Goal: Task Accomplishment & Management: Use online tool/utility

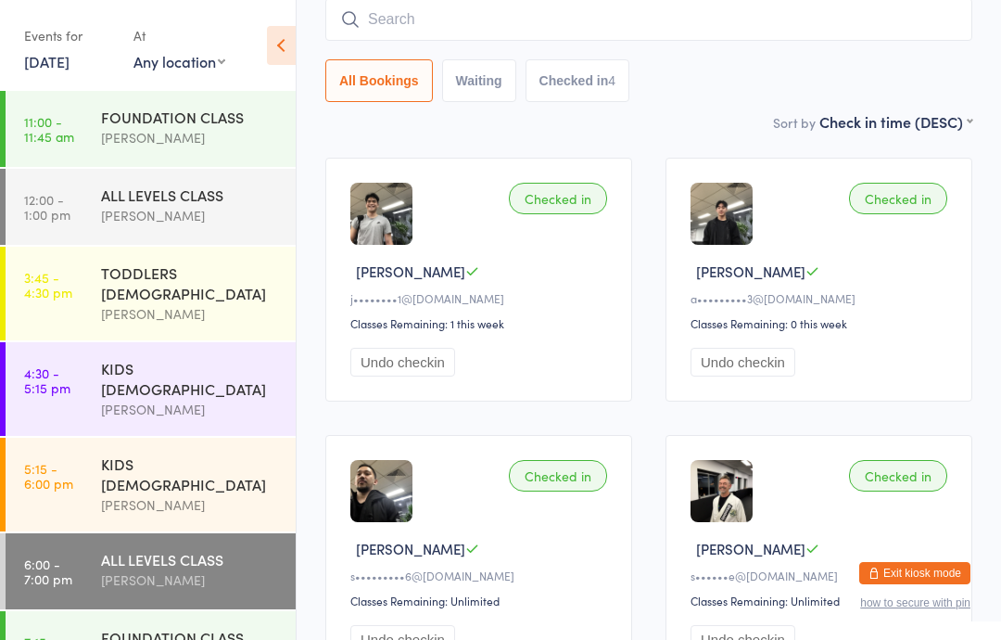
click at [70, 54] on link "11 Sep, 2025" at bounding box center [46, 61] width 45 height 20
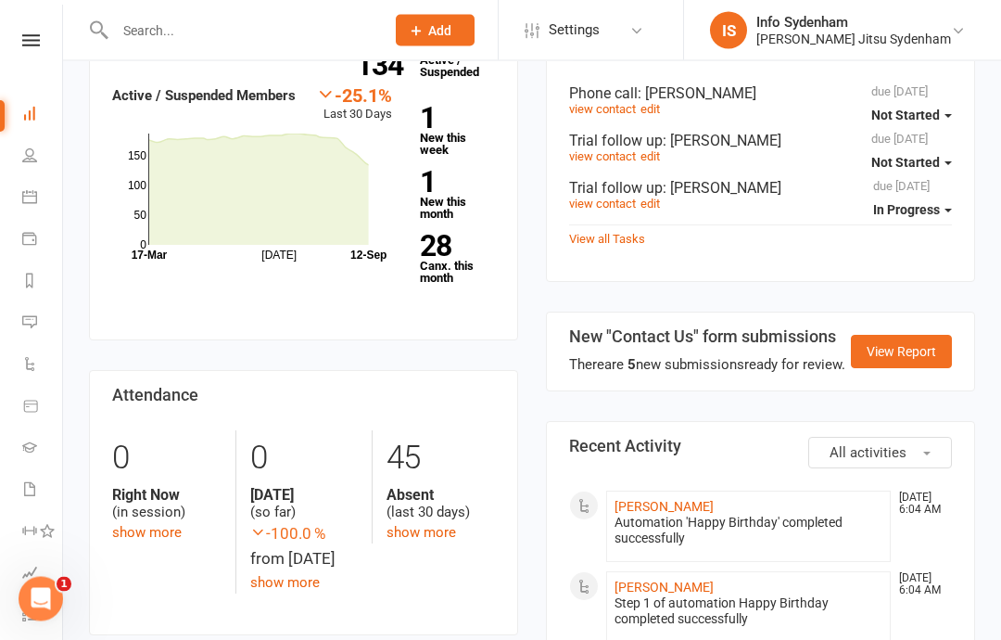
scroll to position [672, 0]
click at [439, 265] on link "28 Canx. this month" at bounding box center [457, 258] width 75 height 52
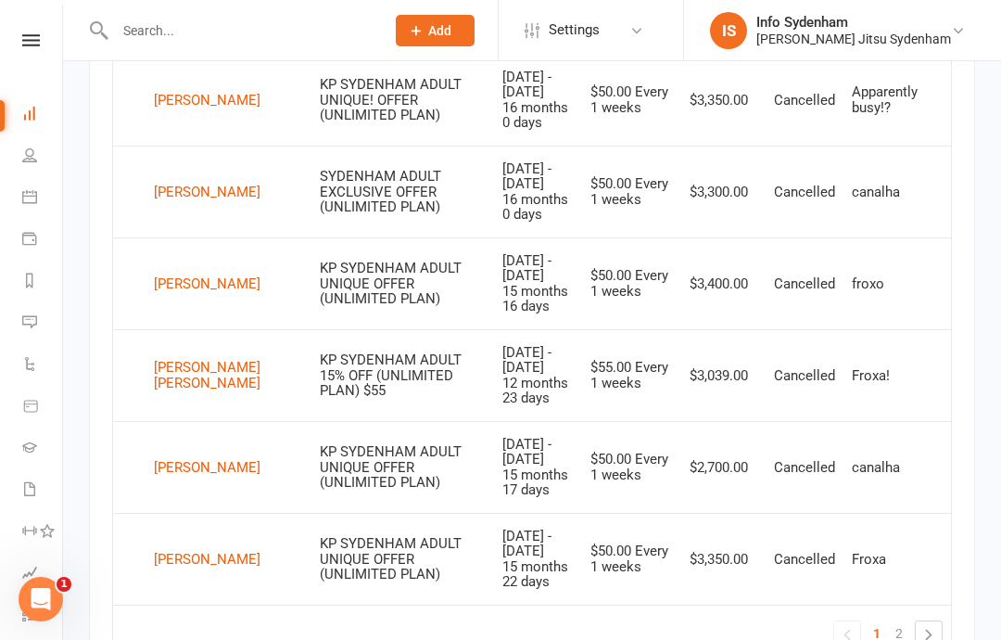
scroll to position [1688, 0]
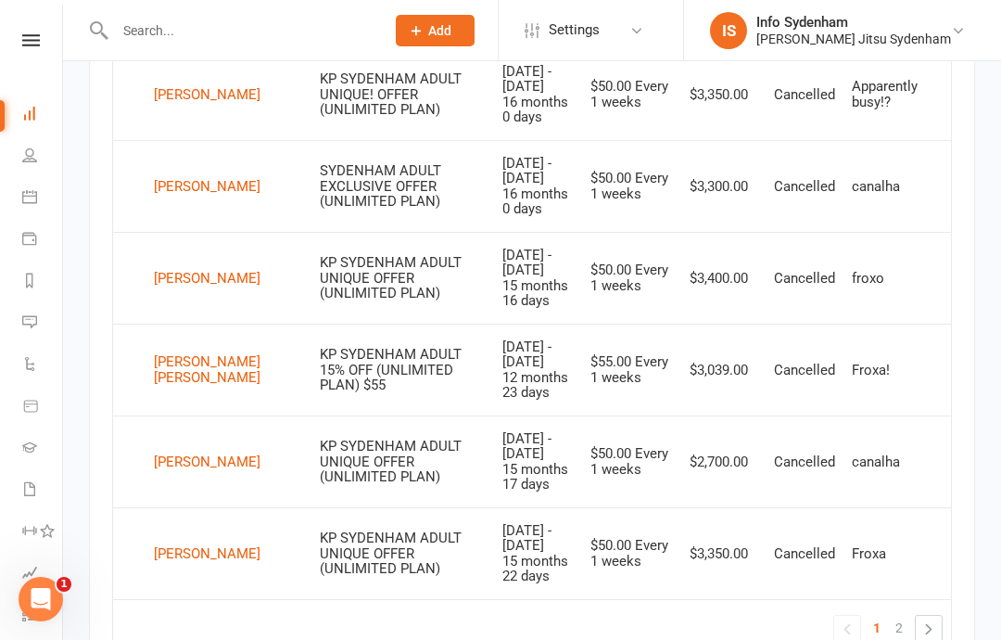
click at [940, 599] on td "« 1 2 »" at bounding box center [532, 628] width 838 height 58
click at [928, 616] on link "»" at bounding box center [929, 629] width 26 height 26
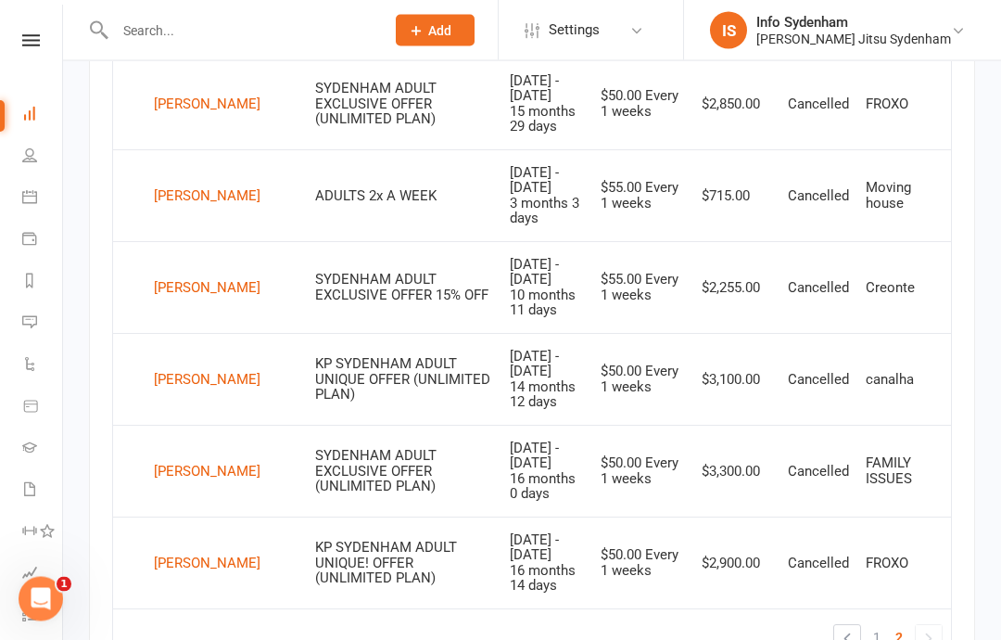
scroll to position [1523, 0]
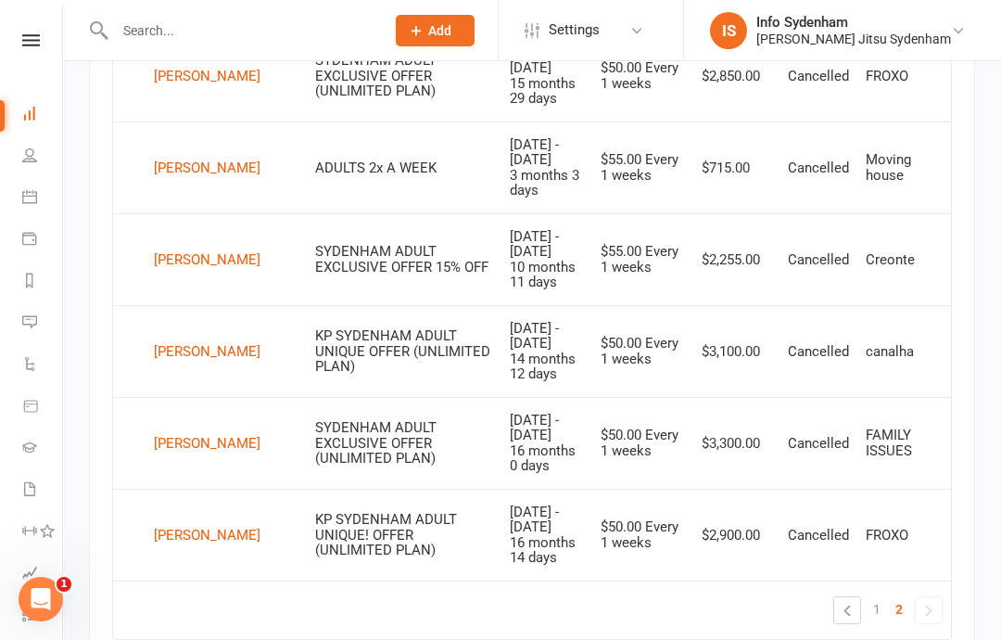
click at [34, 97] on link "Dashboard" at bounding box center [43, 116] width 42 height 42
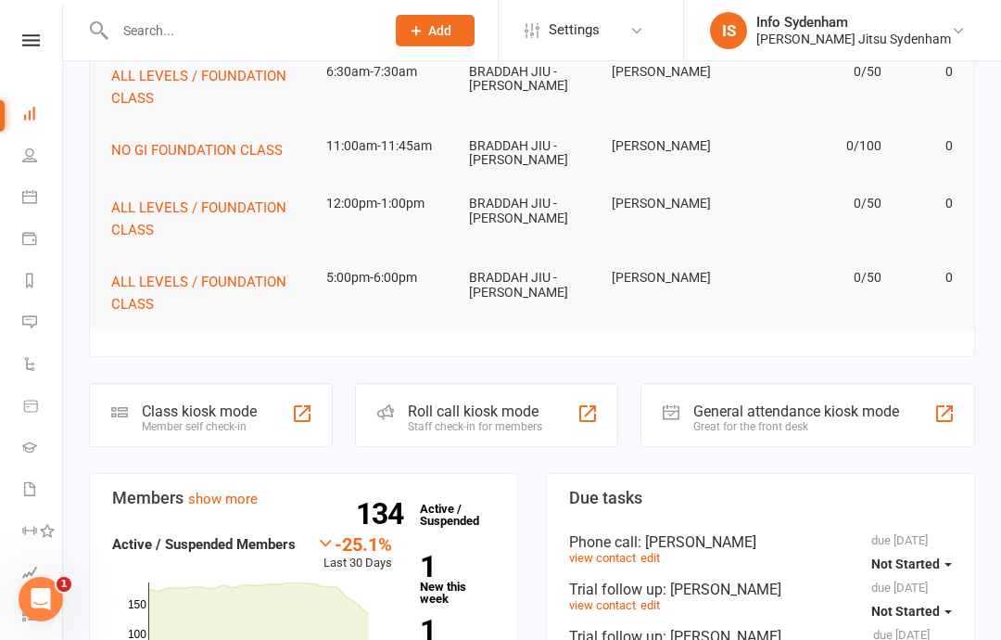
scroll to position [221, 0]
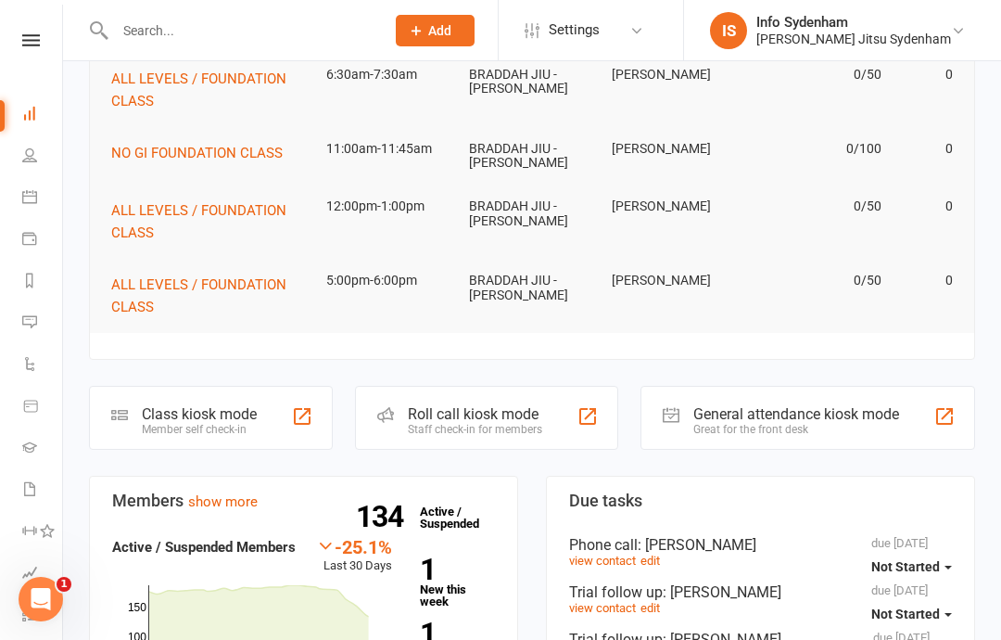
click at [234, 418] on div "Class kiosk mode" at bounding box center [199, 414] width 115 height 18
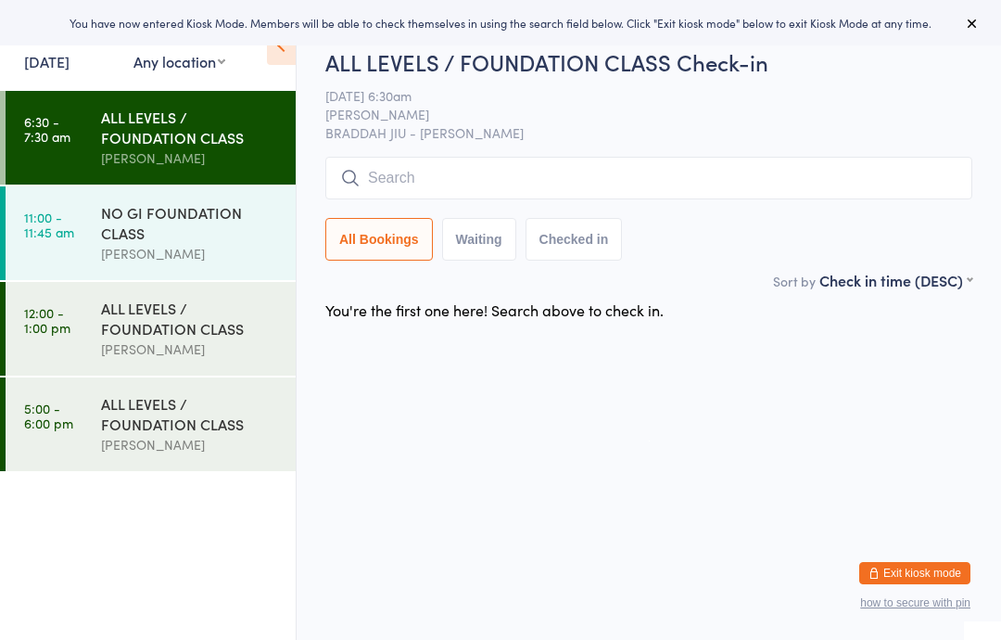
click at [593, 177] on input "search" at bounding box center [648, 178] width 647 height 43
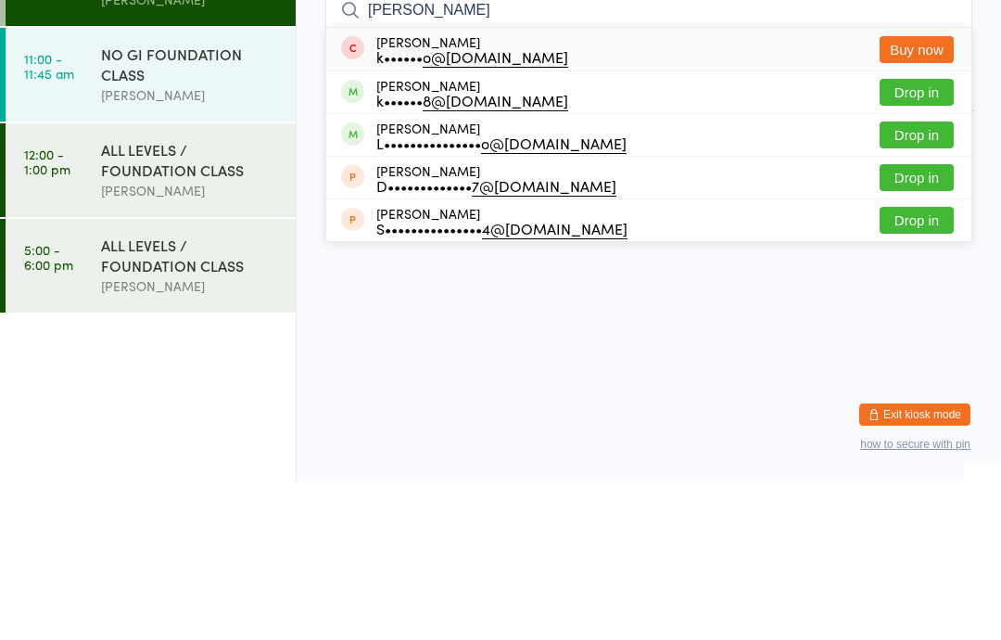
type input "Kenny"
click at [916, 237] on button "Drop in" at bounding box center [917, 250] width 74 height 27
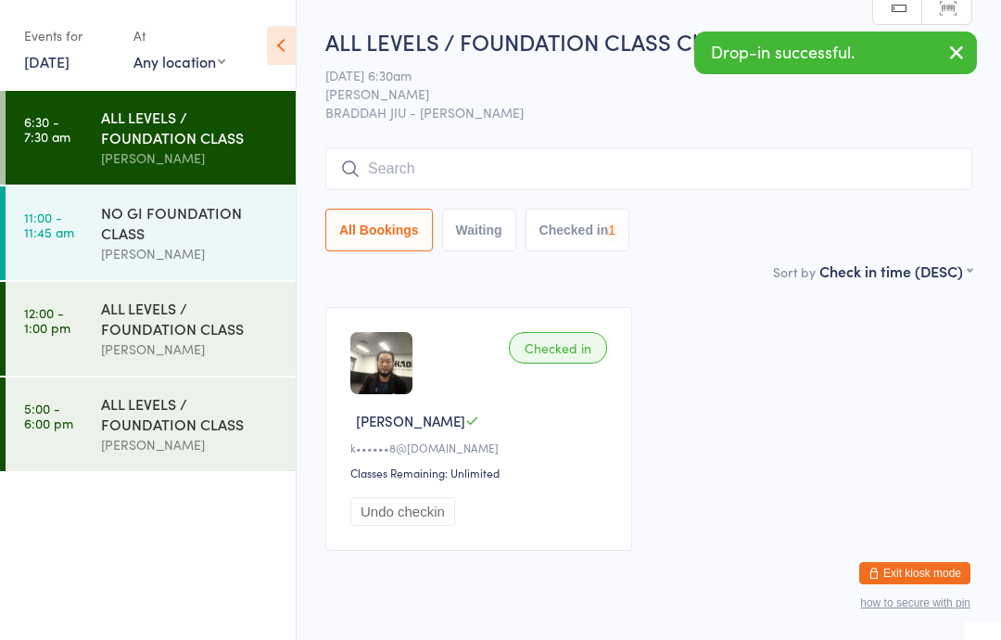
click at [550, 170] on input "search" at bounding box center [648, 168] width 647 height 43
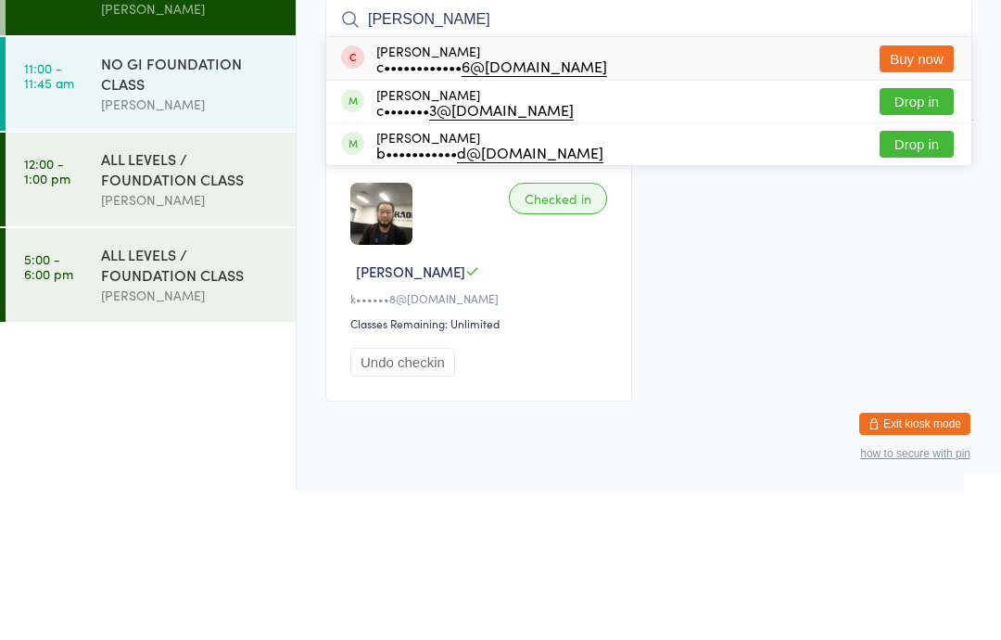
type input "Craig"
click at [940, 237] on button "Drop in" at bounding box center [917, 250] width 74 height 27
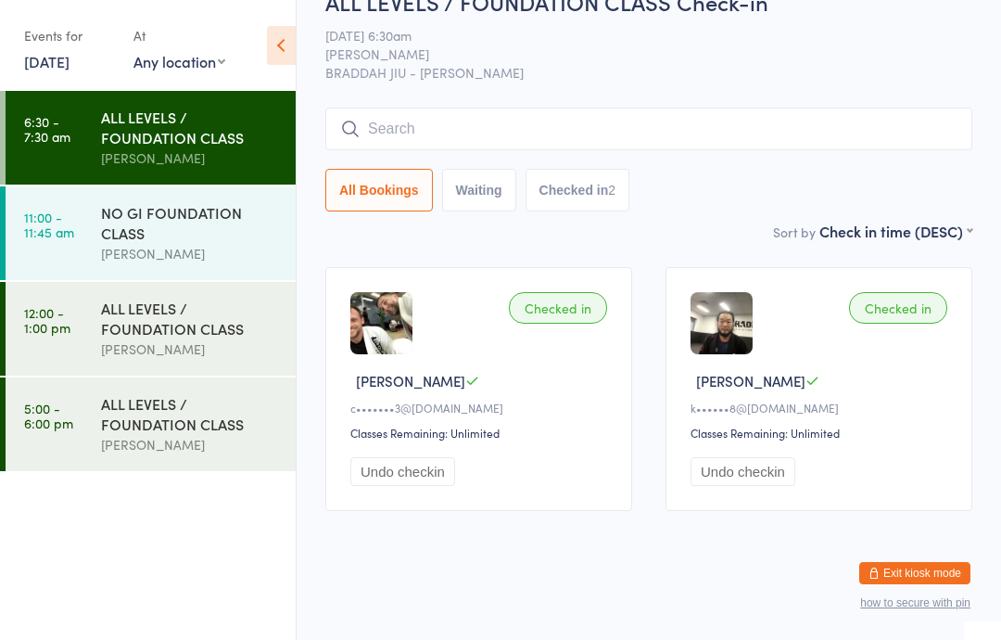
click at [741, 116] on input "search" at bounding box center [648, 129] width 647 height 43
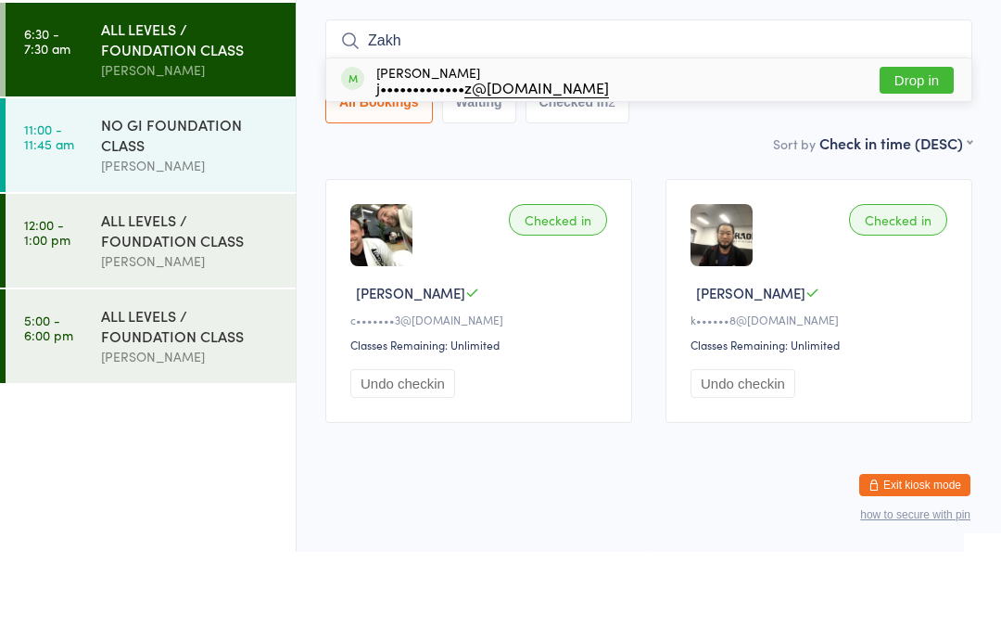
type input "Zakh"
click at [941, 146] on div "John Zakharia j••••••••••••• z@gmail.com Drop in" at bounding box center [648, 167] width 645 height 43
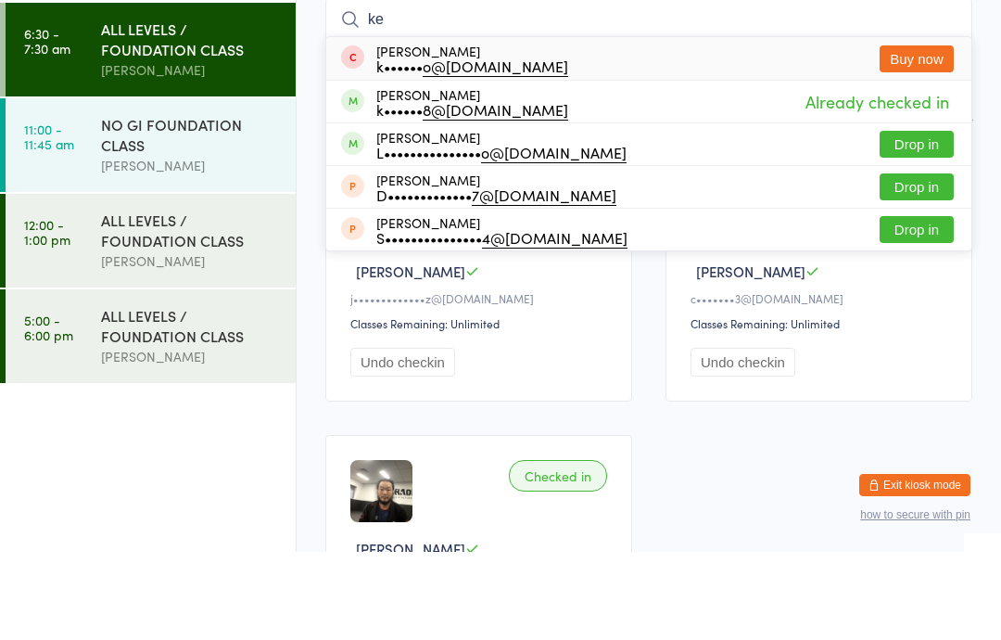
type input "k"
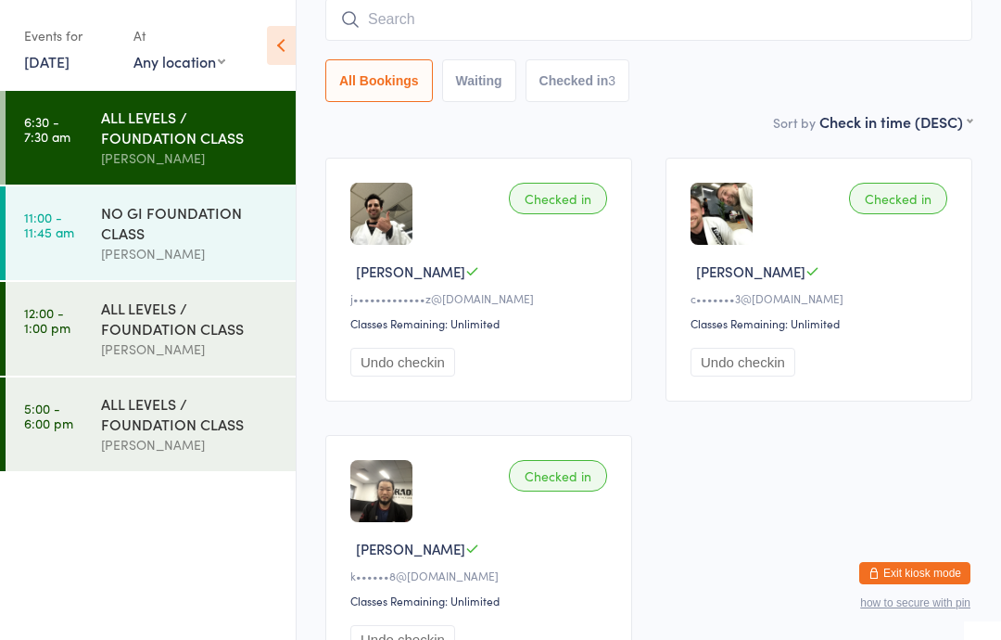
scroll to position [0, 0]
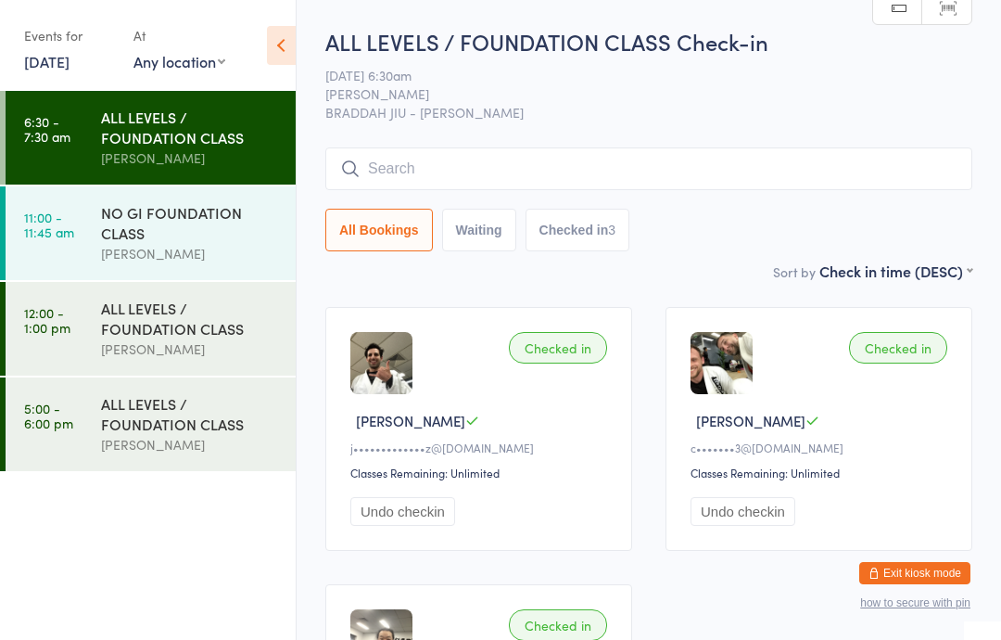
click at [288, 45] on icon at bounding box center [281, 45] width 29 height 39
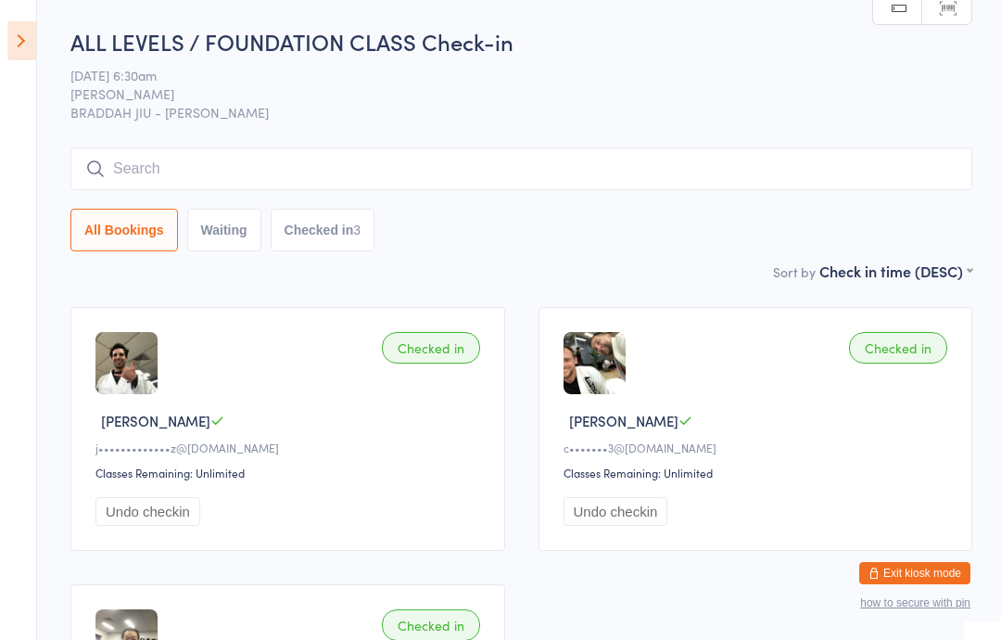
click at [949, 15] on link "Scanner input" at bounding box center [946, 8] width 49 height 35
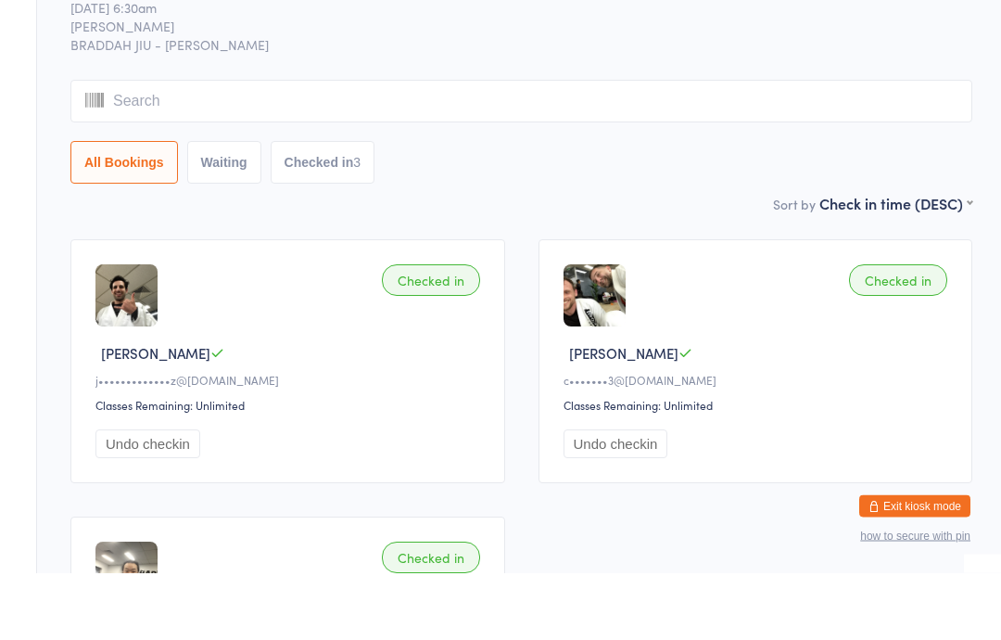
scroll to position [68, 0]
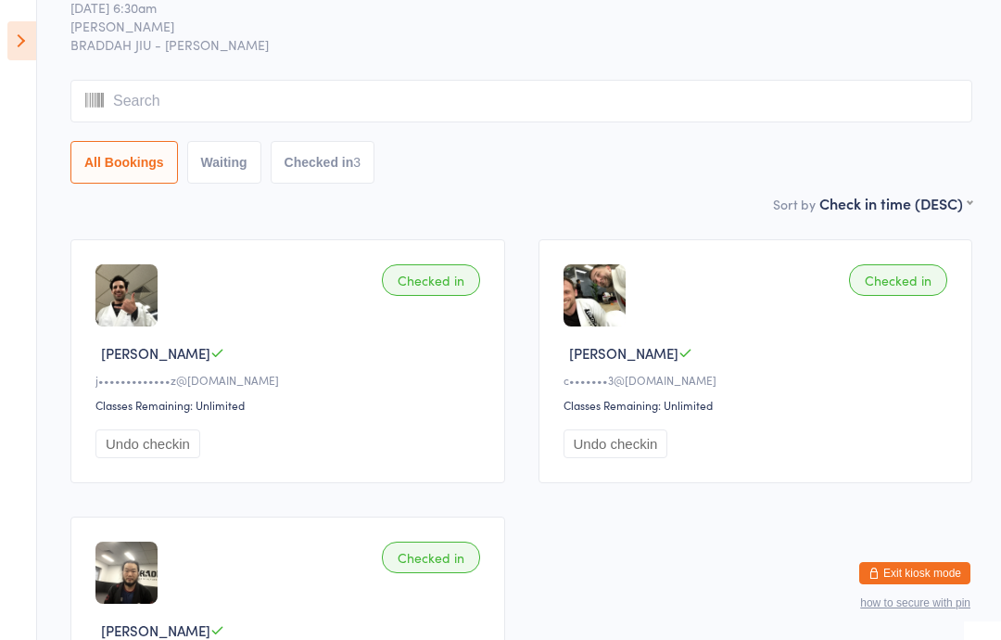
click at [29, 44] on icon at bounding box center [21, 40] width 29 height 39
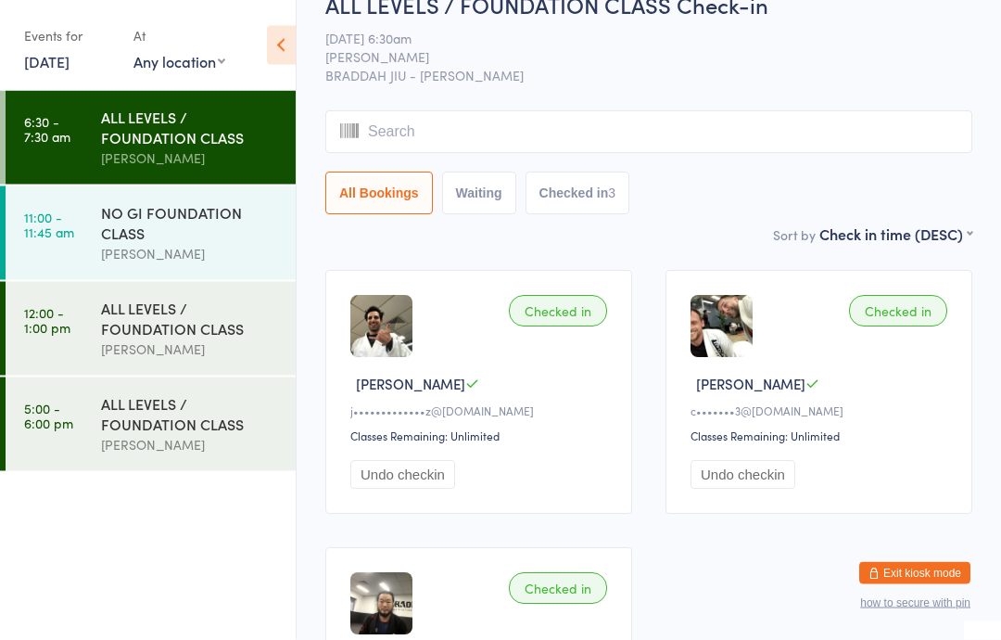
scroll to position [0, 0]
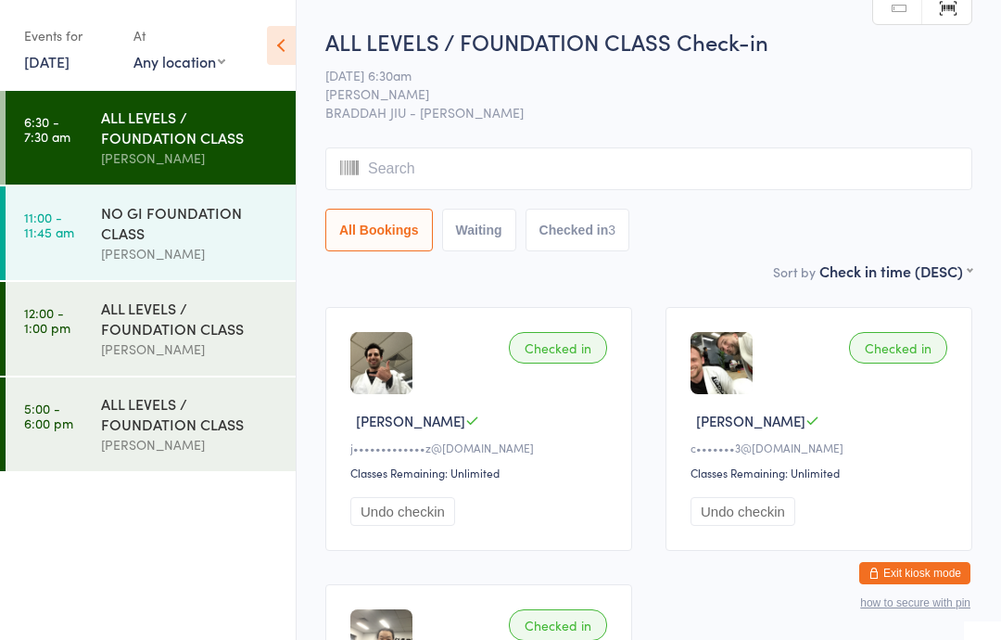
click at [902, 19] on link "Manual search" at bounding box center [897, 8] width 49 height 35
click at [540, 155] on input "search" at bounding box center [648, 168] width 647 height 43
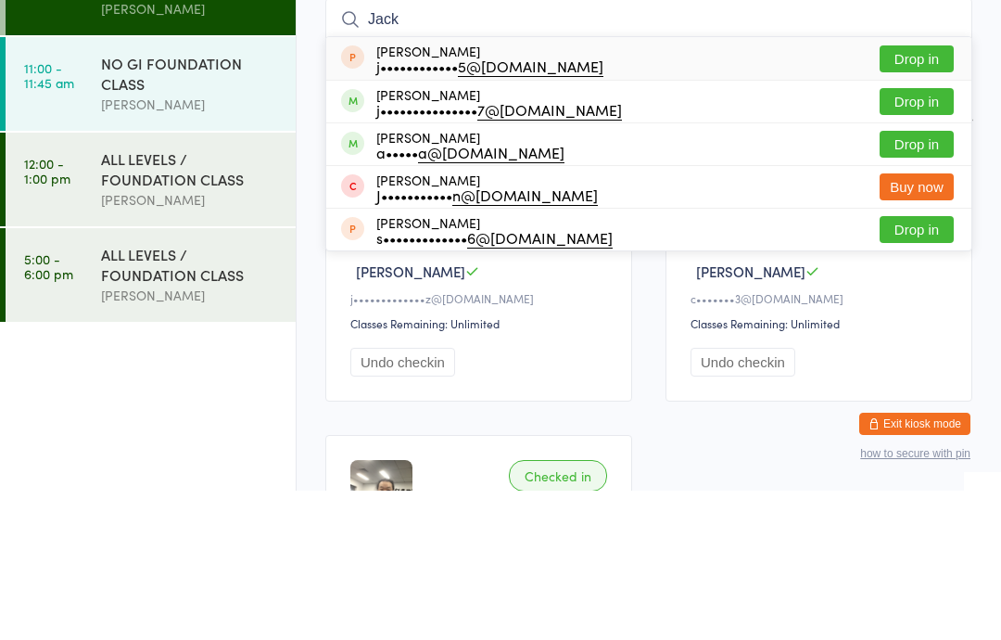
type input "Jack"
click at [894, 237] on button "Drop in" at bounding box center [917, 250] width 74 height 27
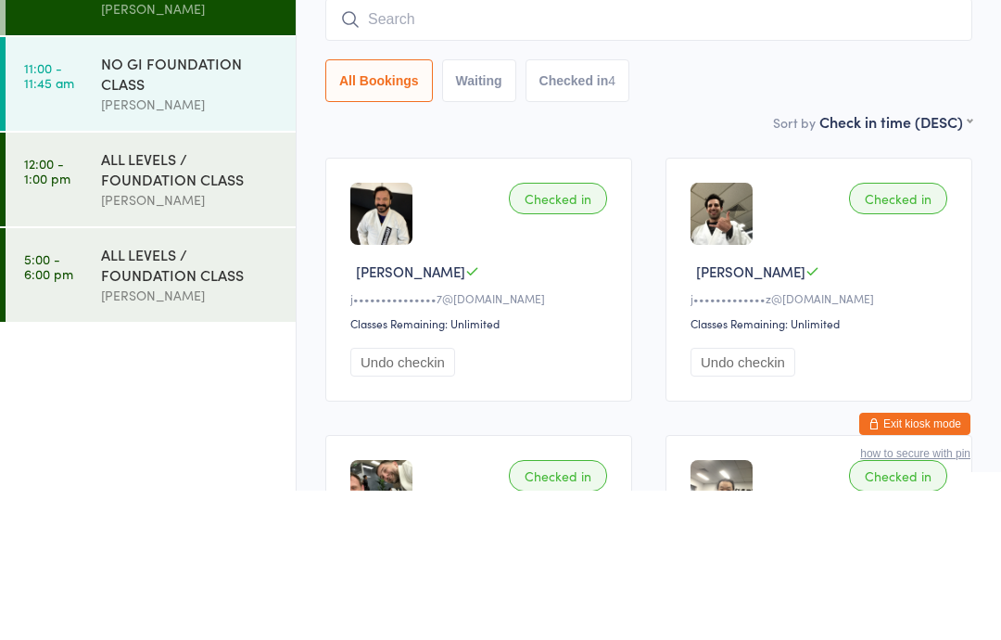
scroll to position [149, 0]
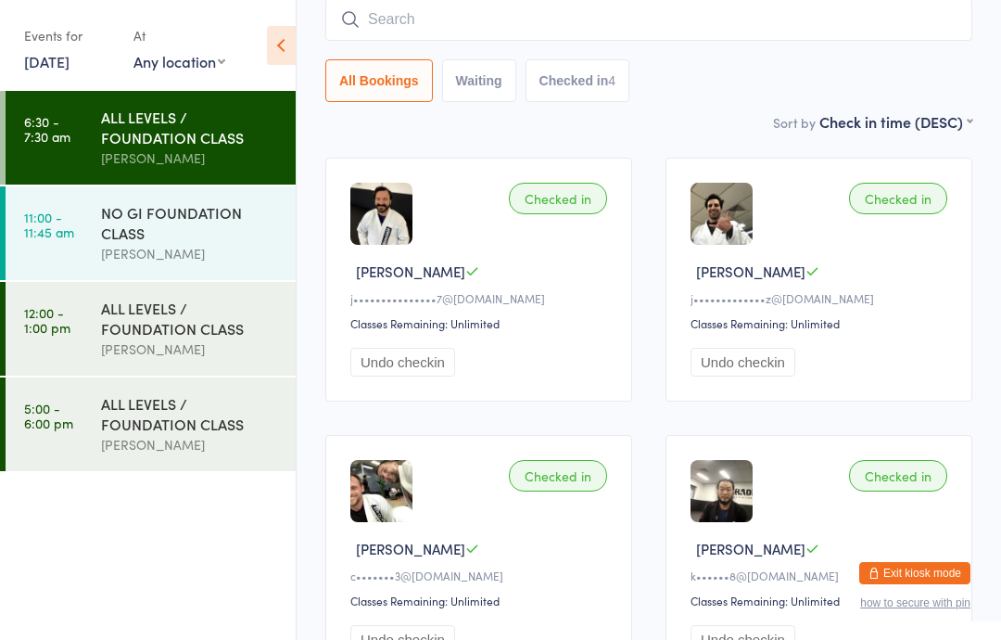
click at [519, 30] on input "search" at bounding box center [648, 19] width 647 height 43
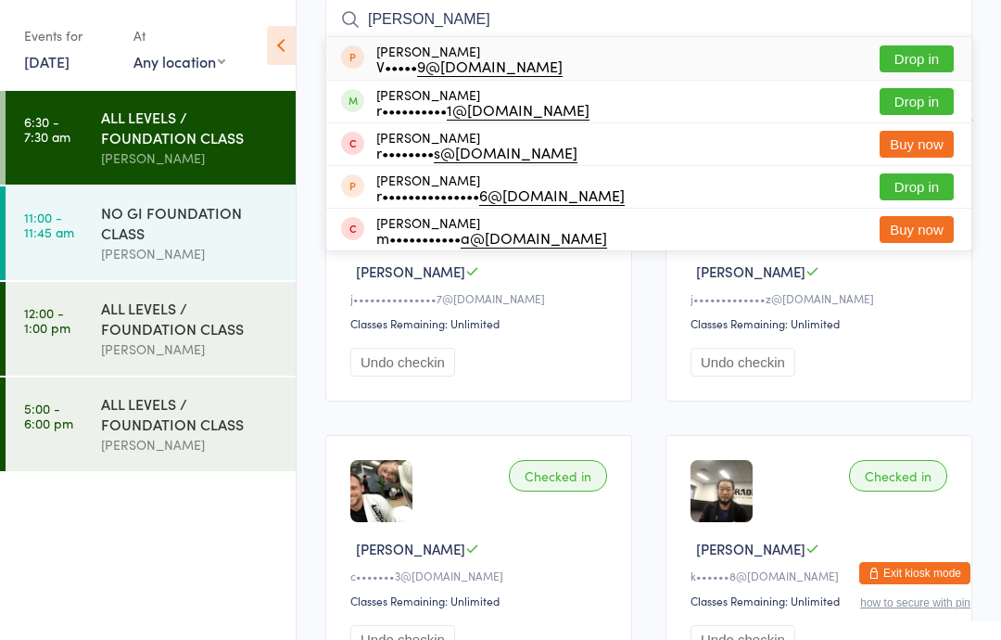
type input "Ryan c"
click at [932, 95] on button "Drop in" at bounding box center [917, 101] width 74 height 27
